Goal: Task Accomplishment & Management: Manage account settings

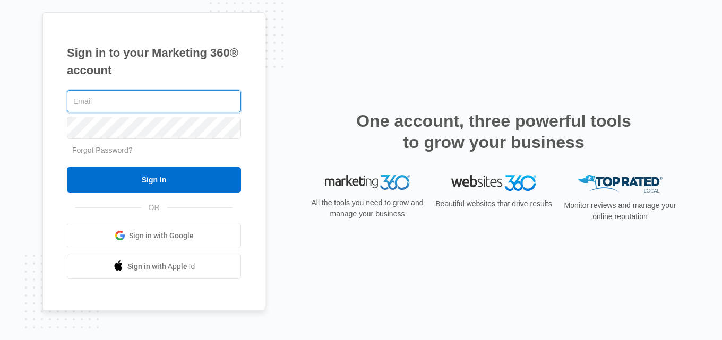
click at [125, 105] on input "text" at bounding box center [154, 101] width 174 height 22
type input "[EMAIL_ADDRESS][DOMAIN_NAME]"
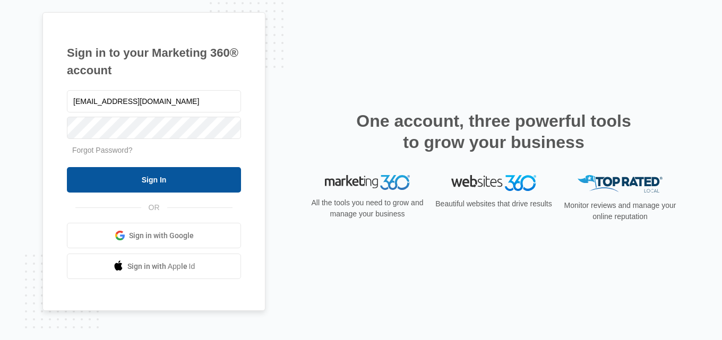
click at [188, 187] on input "Sign In" at bounding box center [154, 179] width 174 height 25
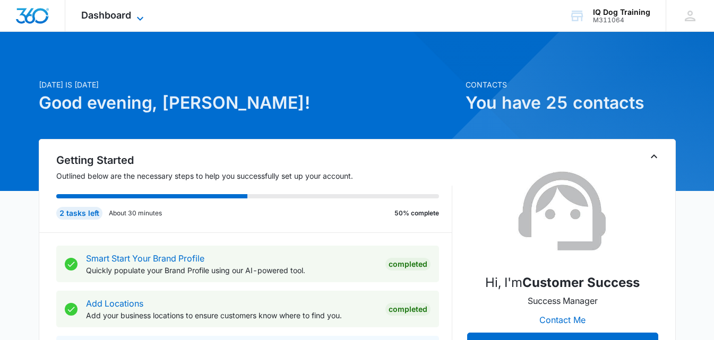
click at [98, 14] on span "Dashboard" at bounding box center [106, 15] width 50 height 11
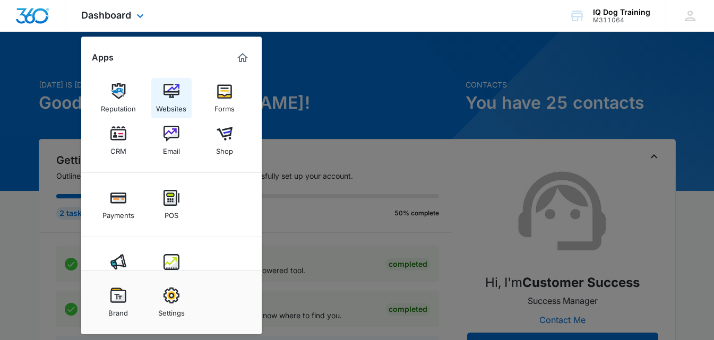
click at [175, 96] on img at bounding box center [172, 91] width 16 height 16
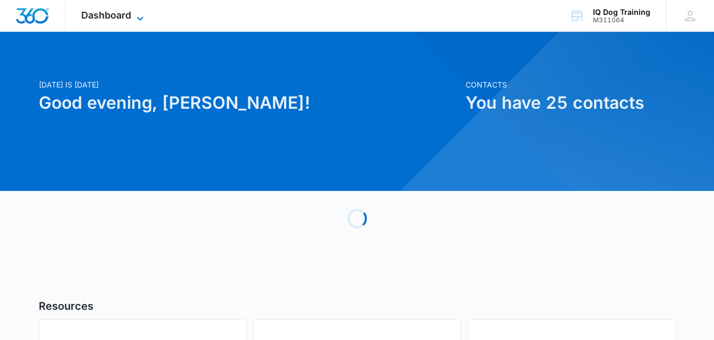
click at [119, 19] on span "Dashboard" at bounding box center [106, 15] width 50 height 11
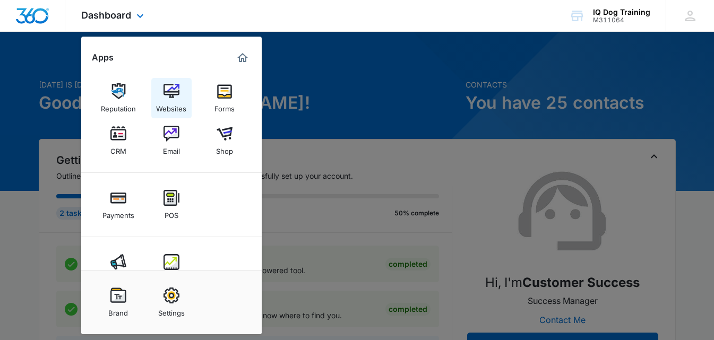
click at [165, 95] on img at bounding box center [172, 91] width 16 height 16
